Goal: Task Accomplishment & Management: Use online tool/utility

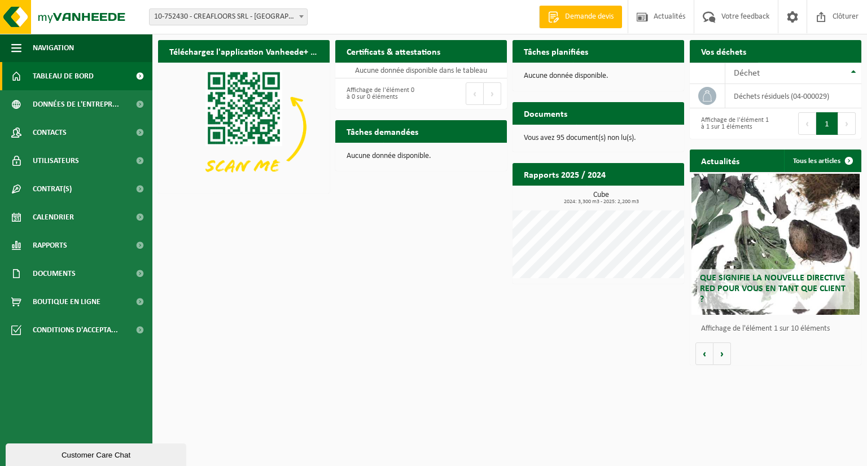
click at [799, 70] on span "Demander un transport" at bounding box center [803, 73] width 73 height 7
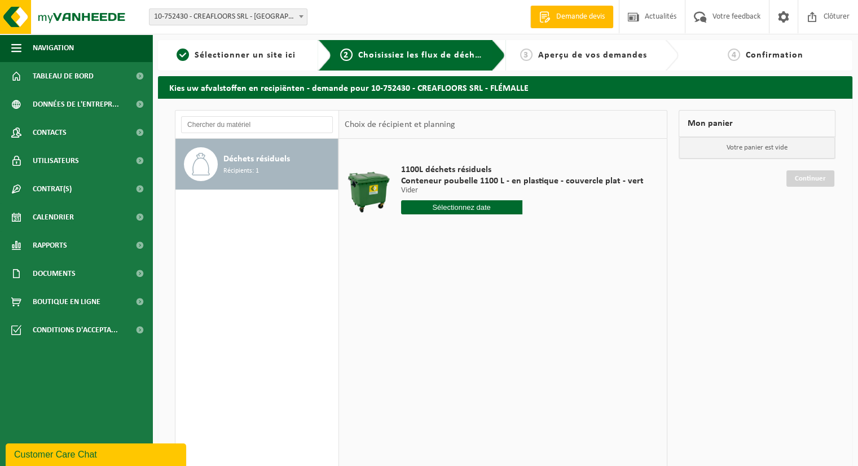
click at [474, 208] on input "text" at bounding box center [461, 207] width 121 height 14
click at [493, 323] on div "26" at bounding box center [491, 325] width 20 height 18
type input "à partir de 2025-09-26"
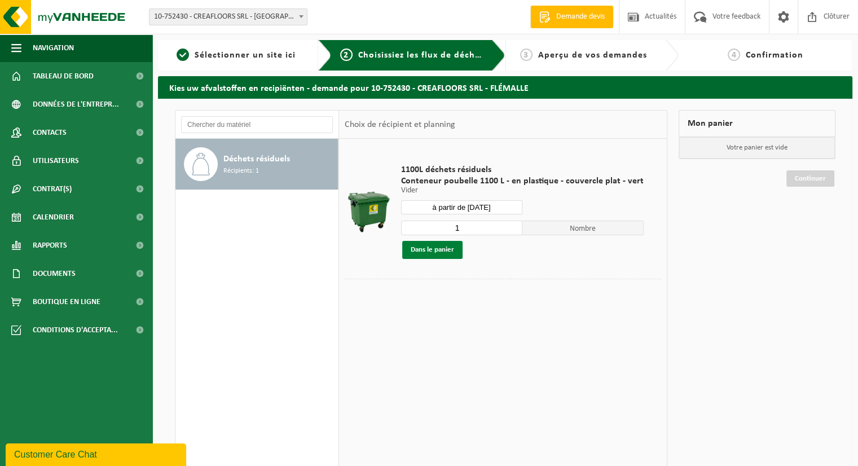
click at [449, 250] on button "Dans le panier" at bounding box center [432, 250] width 60 height 18
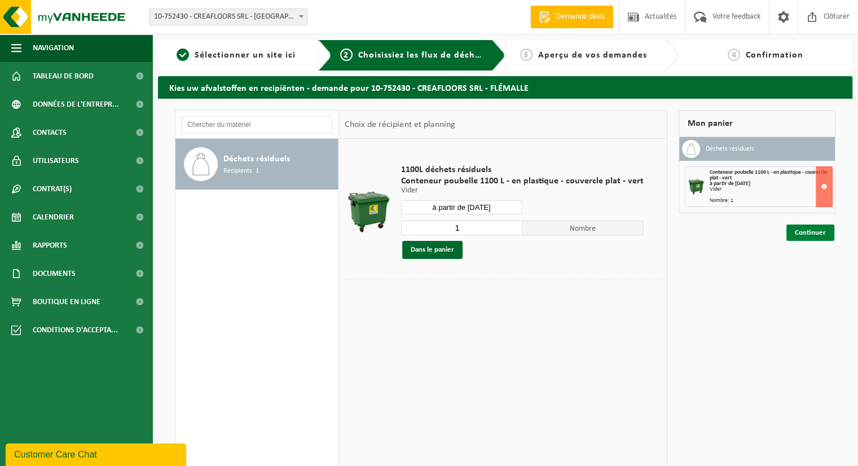
click at [811, 230] on link "Continuer" at bounding box center [810, 233] width 48 height 16
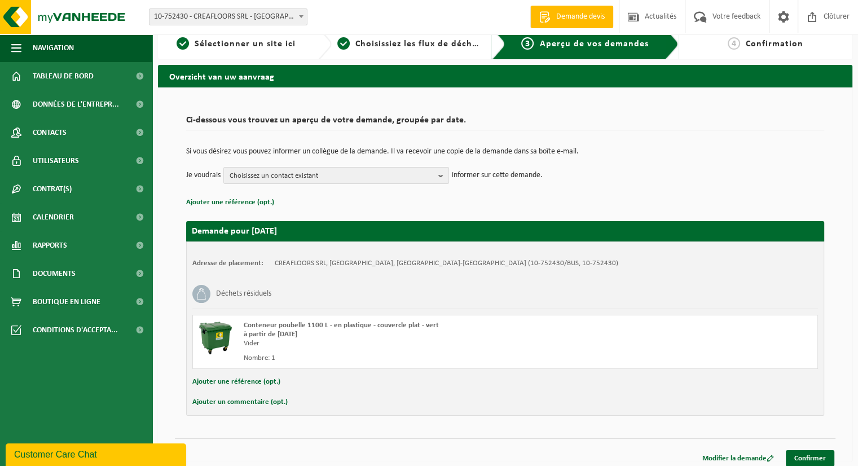
scroll to position [17, 0]
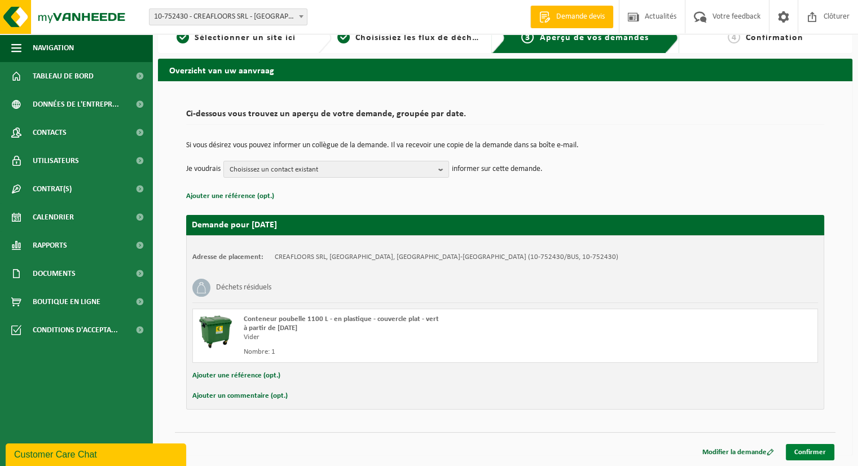
click at [816, 450] on link "Confirmer" at bounding box center [810, 452] width 49 height 16
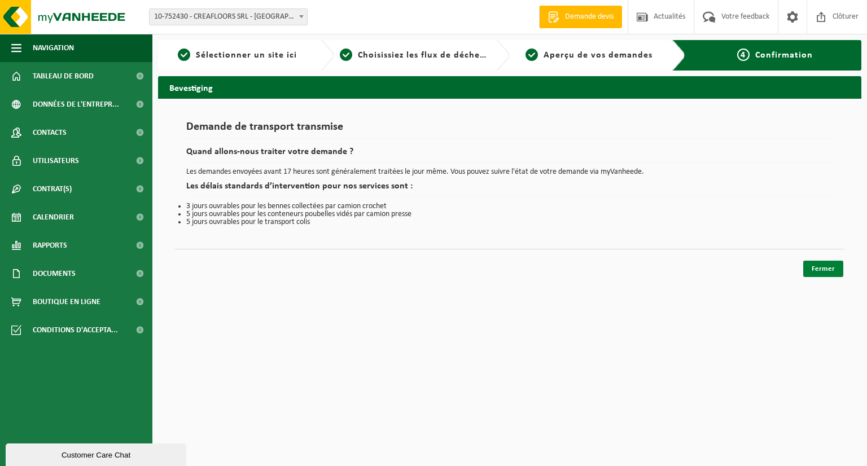
click at [826, 273] on link "Fermer" at bounding box center [823, 269] width 40 height 16
